Goal: Task Accomplishment & Management: Manage account settings

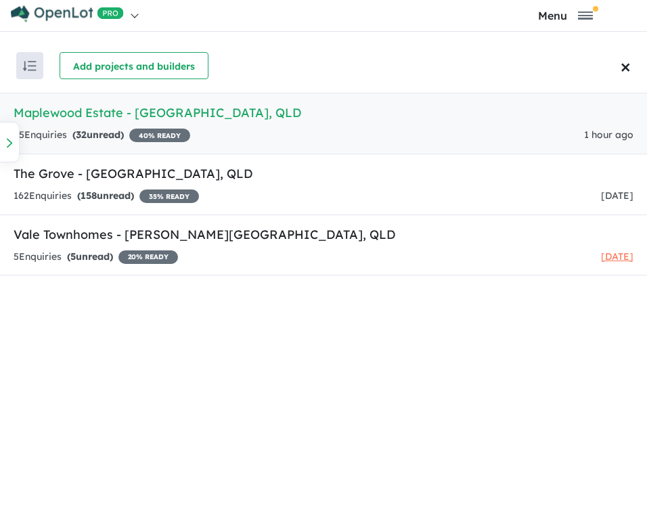
click at [266, 113] on h5 "Maplewood Estate - [GEOGRAPHIC_DATA] , [GEOGRAPHIC_DATA]" at bounding box center [324, 113] width 620 height 18
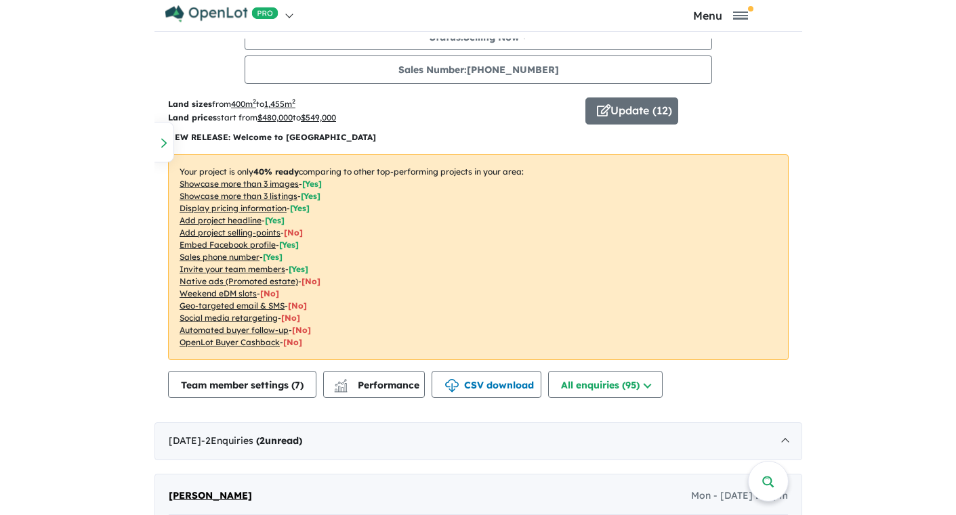
scroll to position [667, 0]
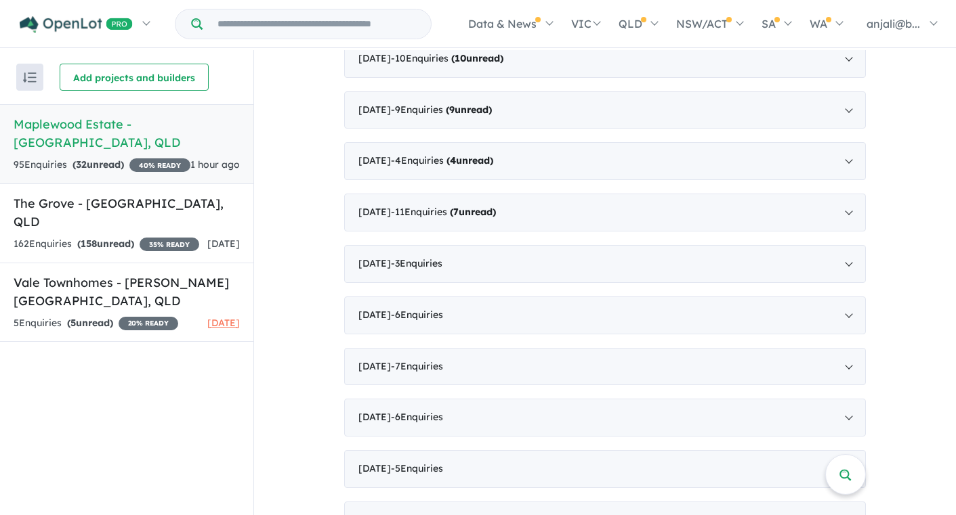
click at [135, 119] on h5 "Maplewood Estate - [GEOGRAPHIC_DATA] , [GEOGRAPHIC_DATA]" at bounding box center [127, 133] width 226 height 37
click at [154, 157] on div "95 Enquir ies ( 32 unread) 40 % READY" at bounding box center [102, 165] width 177 height 16
click at [146, 157] on div "95 Enquir ies ( 32 unread) 40 % READY" at bounding box center [102, 165] width 177 height 16
click at [106, 158] on strong "( 32 unread)" at bounding box center [97, 164] width 51 height 12
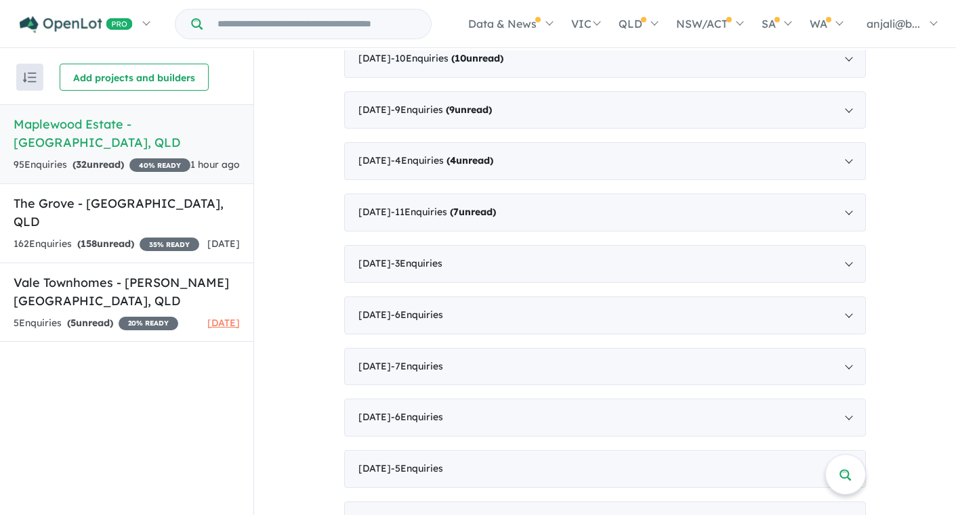
click at [124, 119] on h5 "Maplewood Estate - [GEOGRAPHIC_DATA] , [GEOGRAPHIC_DATA]" at bounding box center [127, 133] width 226 height 37
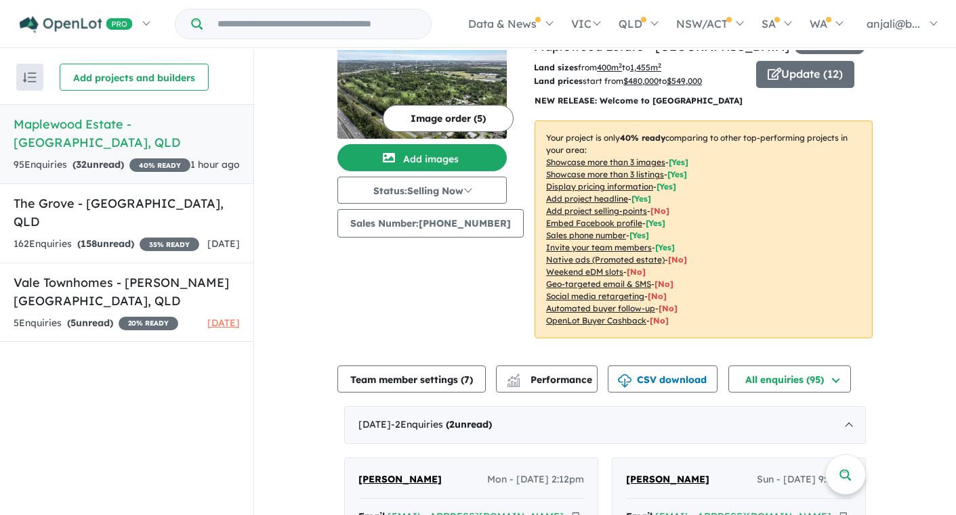
scroll to position [0, 0]
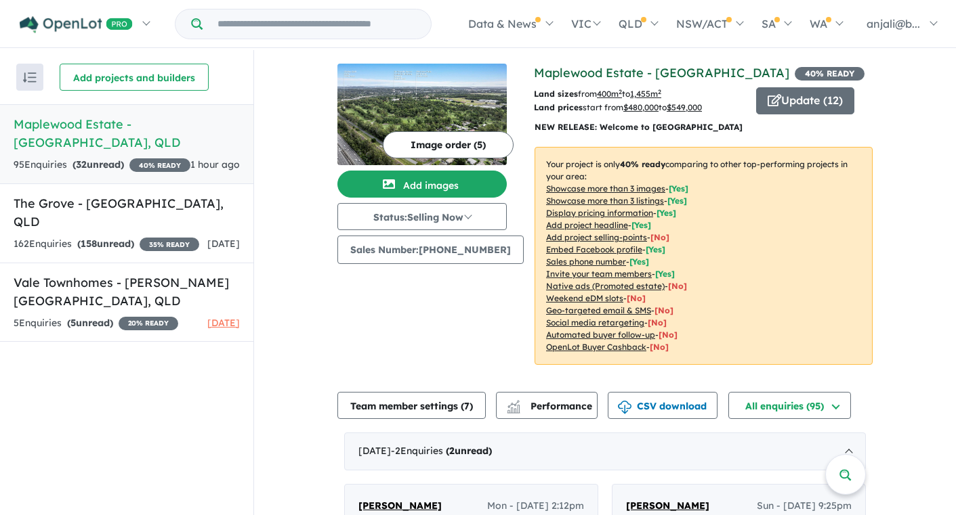
click at [555, 80] on link "Maplewood Estate - [GEOGRAPHIC_DATA]" at bounding box center [661, 73] width 255 height 16
